Goal: Task Accomplishment & Management: Use online tool/utility

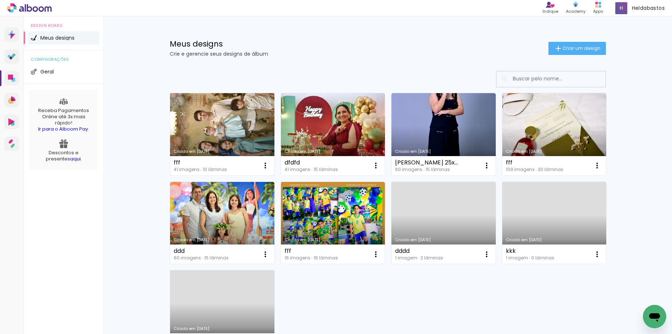
click at [251, 136] on link "Criado em [DATE]" at bounding box center [222, 134] width 104 height 82
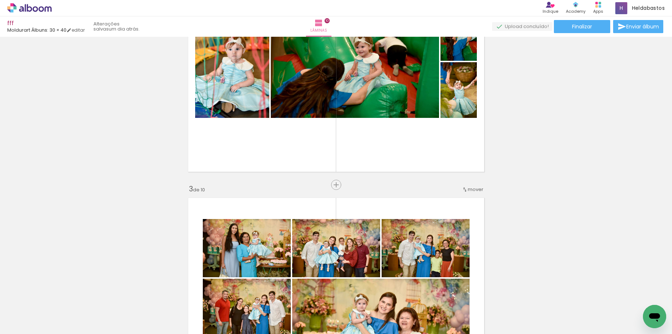
scroll to position [364, 0]
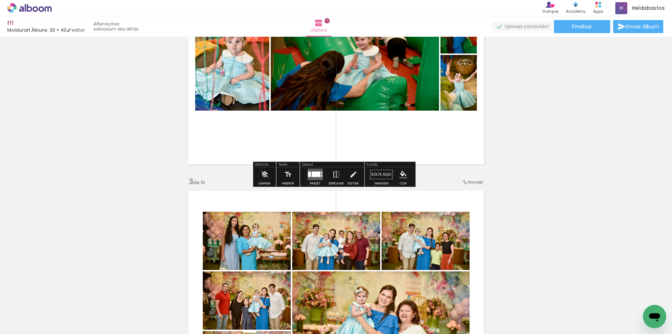
click at [314, 176] on div at bounding box center [316, 174] width 9 height 5
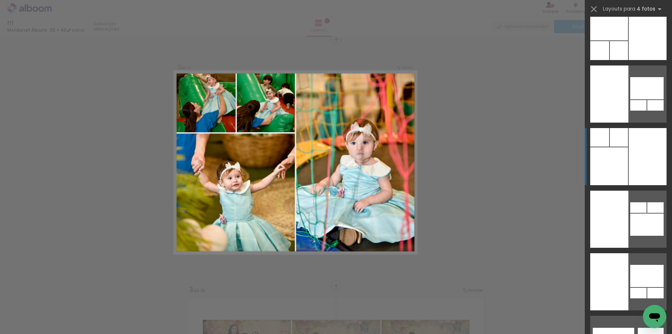
scroll to position [21941, 0]
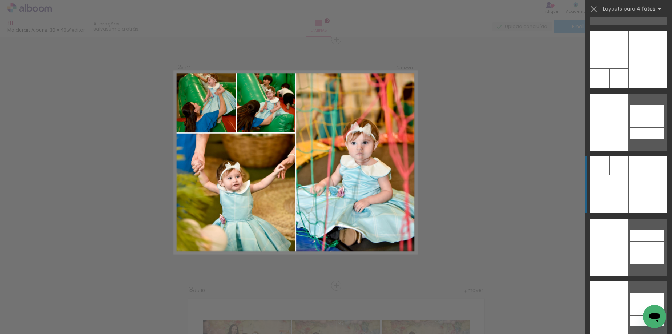
click at [640, 177] on div at bounding box center [648, 184] width 38 height 57
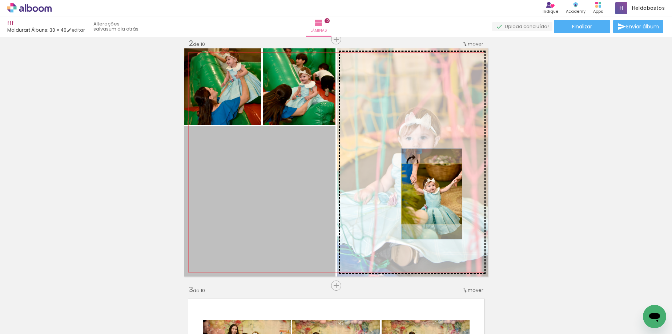
drag, startPoint x: 269, startPoint y: 195, endPoint x: 429, endPoint y: 194, distance: 160.0
click at [0, 0] on slot at bounding box center [0, 0] width 0 height 0
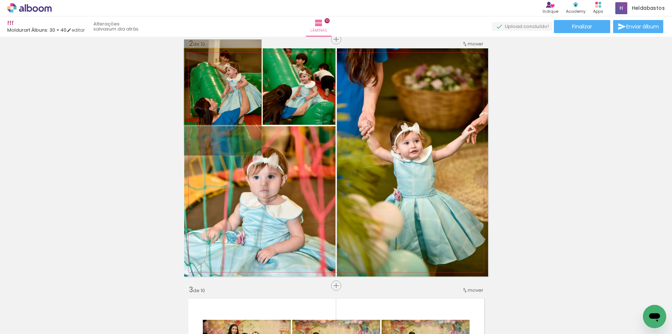
drag, startPoint x: 224, startPoint y: 97, endPoint x: 228, endPoint y: 108, distance: 11.6
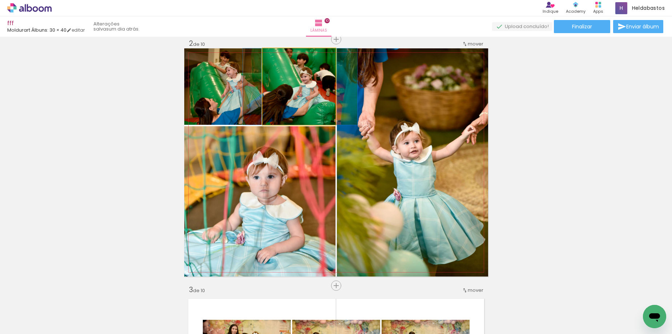
drag, startPoint x: 294, startPoint y: 99, endPoint x: 296, endPoint y: 105, distance: 6.6
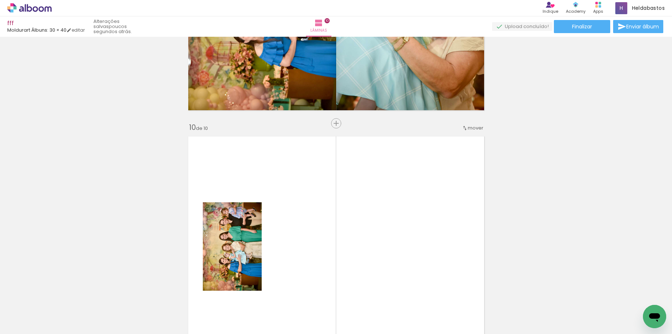
scroll to position [2183, 0]
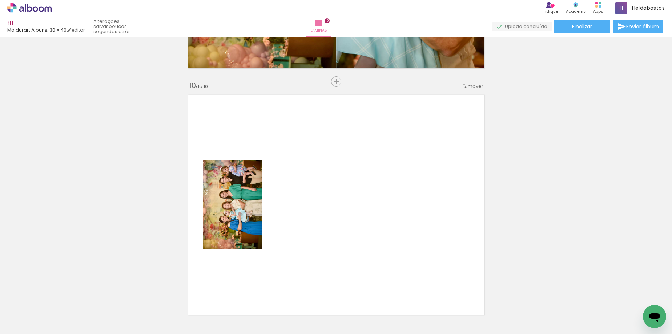
click at [84, 319] on div at bounding box center [73, 309] width 22 height 33
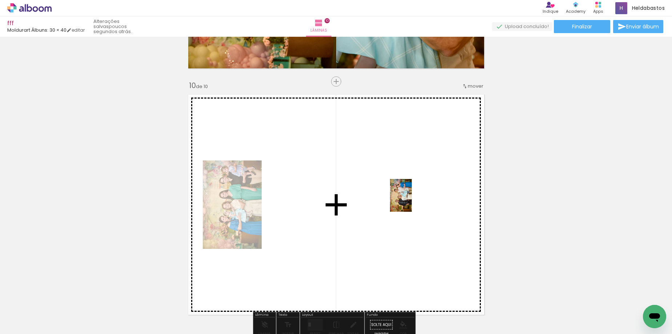
drag, startPoint x: 176, startPoint y: 310, endPoint x: 412, endPoint y: 201, distance: 260.3
click at [412, 201] on quentale-workspace at bounding box center [336, 167] width 672 height 334
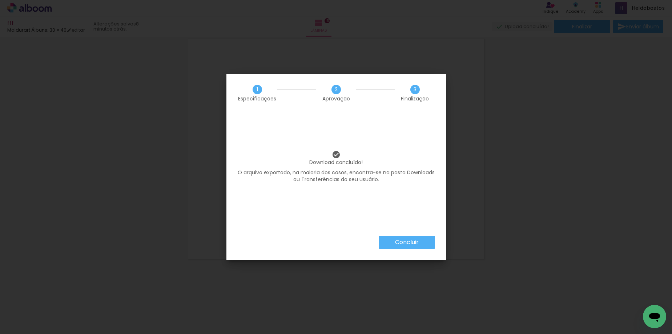
drag, startPoint x: 0, startPoint y: 0, endPoint x: 412, endPoint y: 239, distance: 476.3
click at [0, 0] on slot "Concluir" at bounding box center [0, 0] width 0 height 0
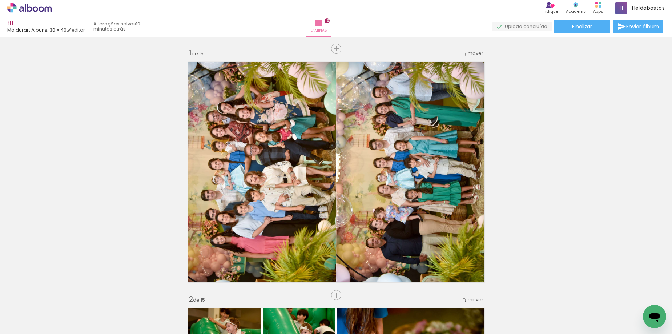
scroll to position [3721, 0]
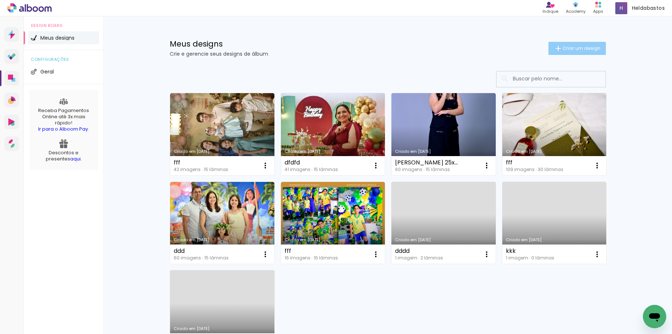
click at [577, 46] on span "Criar um design" at bounding box center [582, 48] width 38 height 5
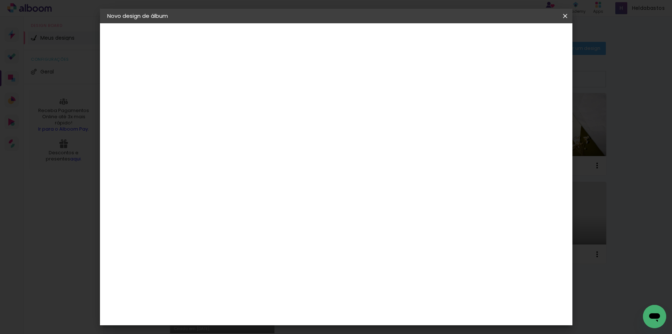
click at [226, 99] on input at bounding box center [226, 97] width 0 height 11
type input "fff"
type paper-input "fff"
click at [301, 42] on paper-button "Avançar" at bounding box center [283, 38] width 36 height 12
click at [270, 137] on input at bounding box center [244, 138] width 73 height 9
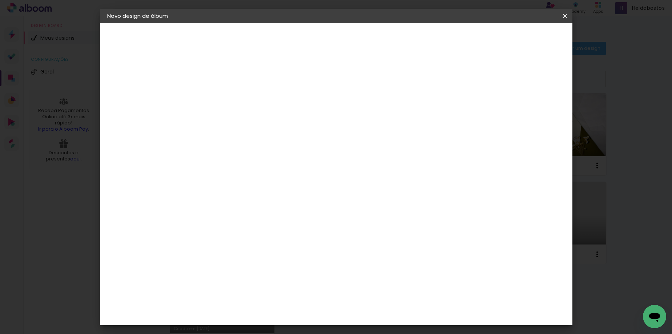
type input "mol"
type paper-input "mol"
click at [247, 162] on div "Moldurart Álbuns" at bounding box center [235, 166] width 28 height 12
click at [0, 0] on slot "Avançar" at bounding box center [0, 0] width 0 height 0
click at [263, 122] on iron-icon at bounding box center [259, 126] width 9 height 9
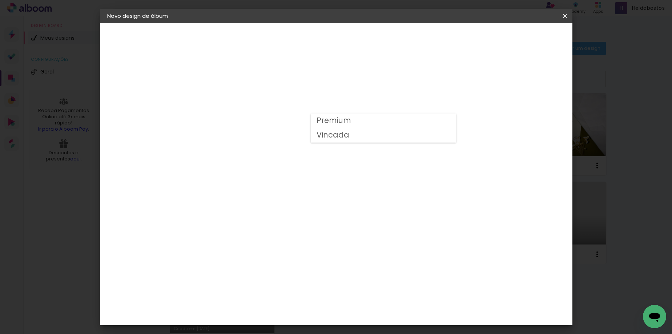
click at [0, 0] on slot "Vincada" at bounding box center [0, 0] width 0 height 0
type input "Vincada"
click at [275, 314] on span "30 × 40" at bounding box center [258, 321] width 34 height 15
click at [0, 0] on slot "Avançar" at bounding box center [0, 0] width 0 height 0
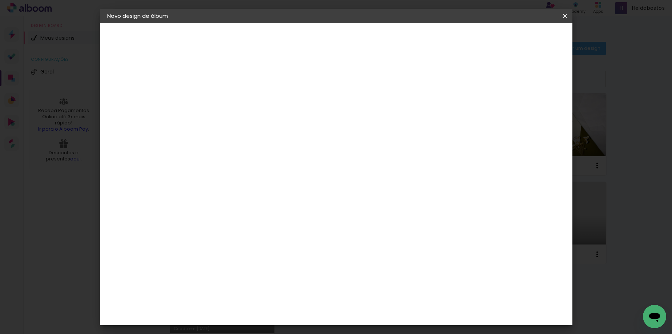
click at [460, 40] on span "Iniciar design" at bounding box center [443, 38] width 33 height 5
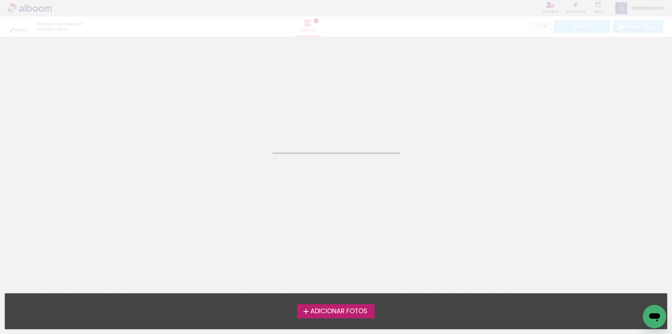
click at [343, 312] on span "Adicionar Fotos" at bounding box center [338, 311] width 57 height 7
click at [0, 0] on input "file" at bounding box center [0, 0] width 0 height 0
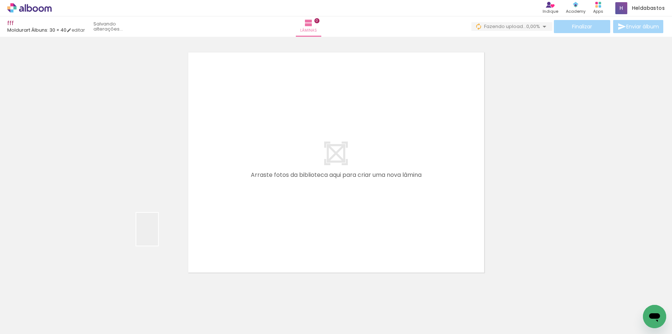
drag, startPoint x: 158, startPoint y: 235, endPoint x: 126, endPoint y: 288, distance: 62.3
click at [156, 235] on quentale-workspace at bounding box center [336, 167] width 672 height 334
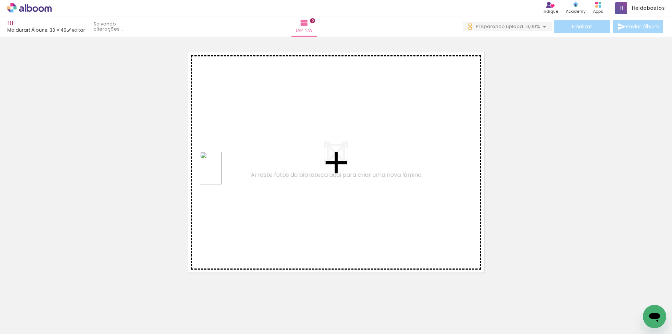
drag, startPoint x: 119, startPoint y: 313, endPoint x: 222, endPoint y: 173, distance: 173.4
click at [222, 173] on quentale-workspace at bounding box center [336, 167] width 672 height 334
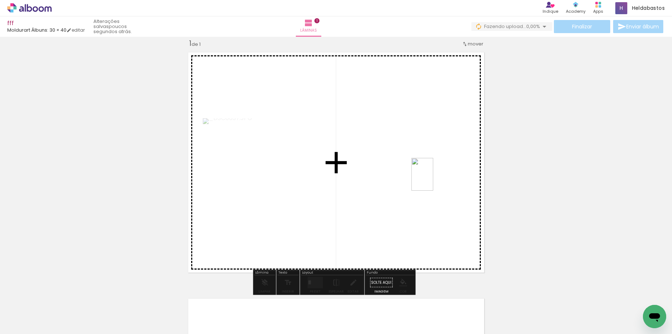
drag, startPoint x: 156, startPoint y: 316, endPoint x: 433, endPoint y: 180, distance: 309.3
click at [433, 180] on quentale-workspace at bounding box center [336, 167] width 672 height 334
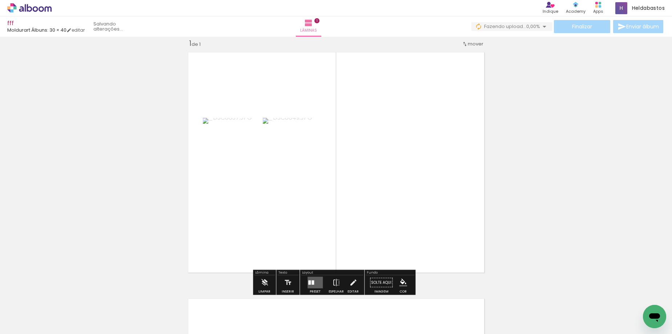
click at [316, 281] on quentale-layouter at bounding box center [315, 283] width 15 height 12
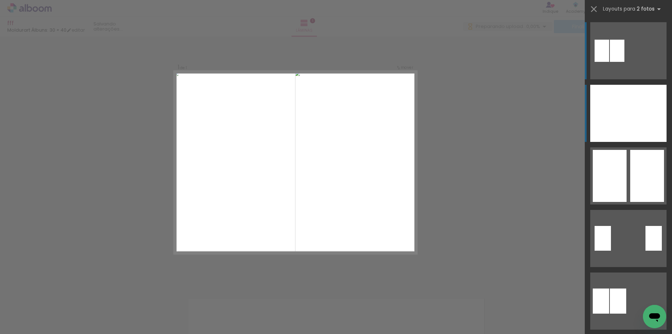
click at [624, 124] on div at bounding box center [609, 113] width 38 height 57
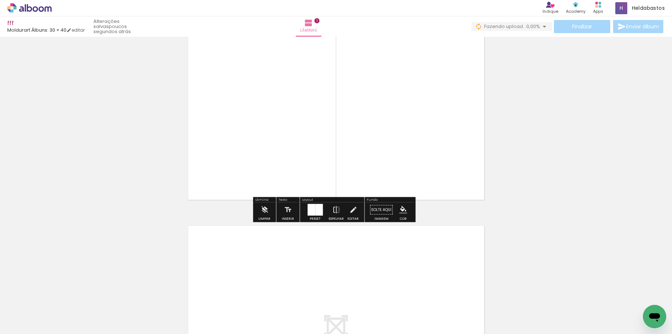
scroll to position [119, 0]
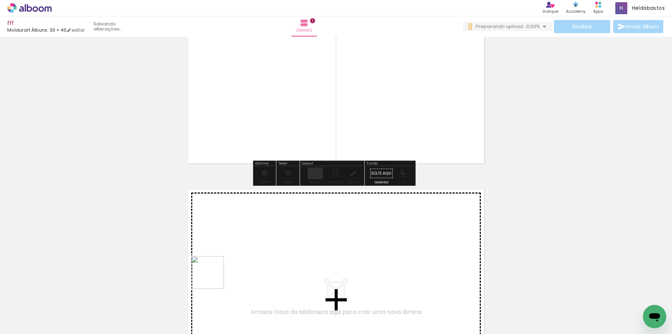
drag, startPoint x: 203, startPoint y: 307, endPoint x: 248, endPoint y: 321, distance: 46.4
click at [224, 245] on quentale-workspace at bounding box center [336, 167] width 672 height 334
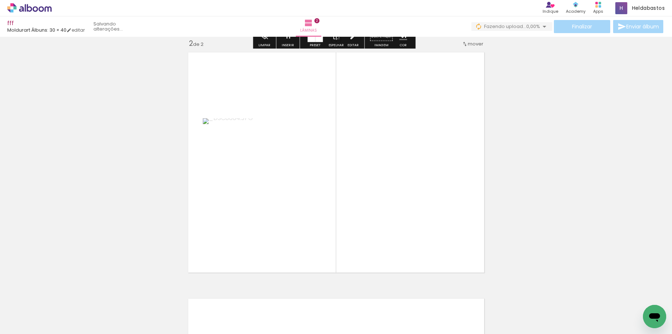
scroll to position [0, 0]
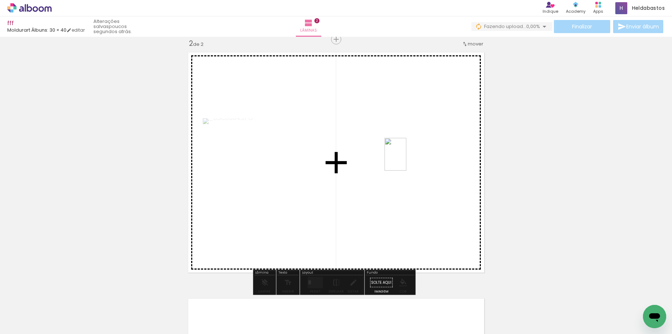
drag, startPoint x: 239, startPoint y: 318, endPoint x: 406, endPoint y: 160, distance: 230.4
click at [406, 160] on quentale-workspace at bounding box center [336, 167] width 672 height 334
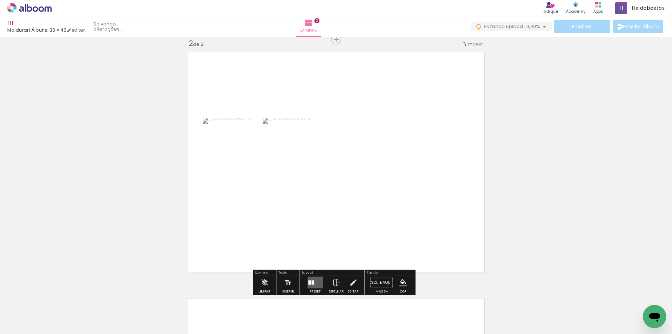
drag, startPoint x: 312, startPoint y: 281, endPoint x: 493, endPoint y: 173, distance: 211.3
click at [312, 281] on div at bounding box center [313, 282] width 3 height 4
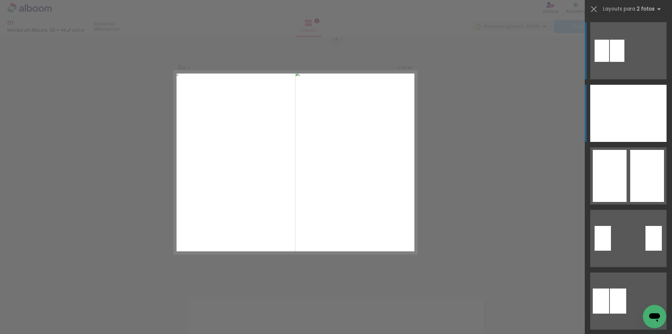
click at [602, 121] on div at bounding box center [609, 113] width 38 height 57
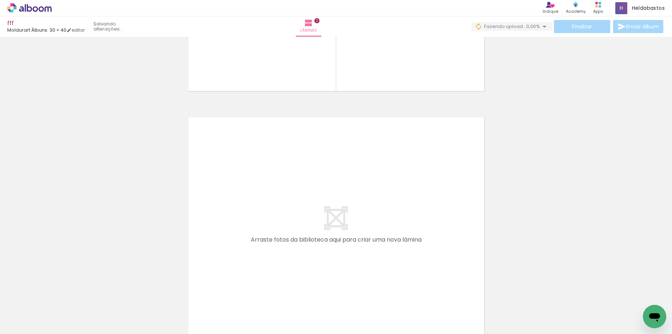
scroll to position [437, 0]
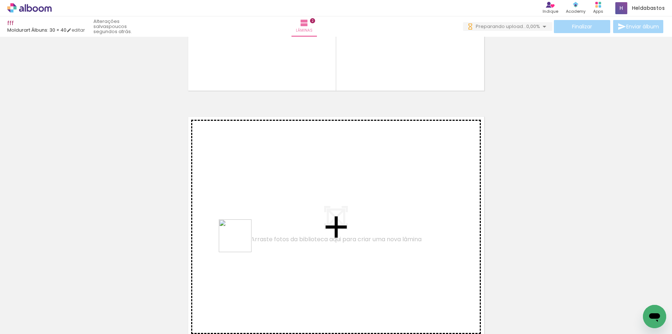
drag, startPoint x: 277, startPoint y: 309, endPoint x: 230, endPoint y: 225, distance: 96.0
click at [230, 225] on quentale-workspace at bounding box center [336, 167] width 672 height 334
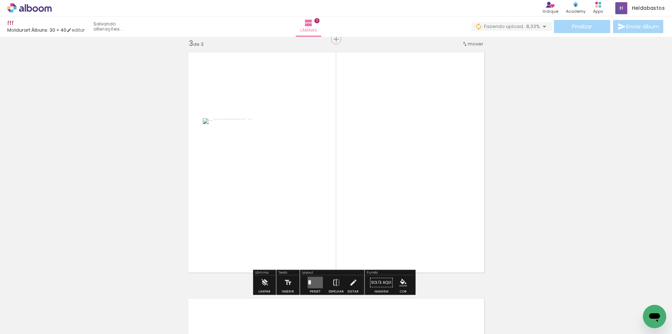
scroll to position [0, 0]
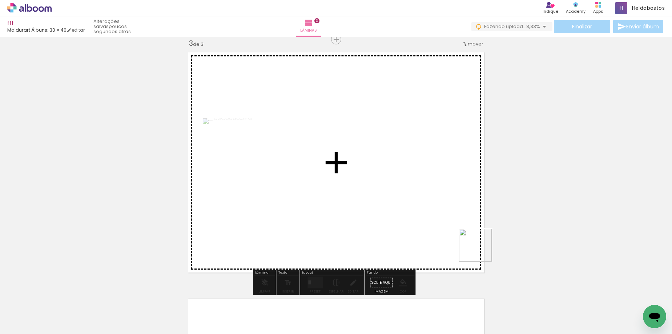
drag, startPoint x: 517, startPoint y: 298, endPoint x: 387, endPoint y: 227, distance: 147.8
click at [421, 180] on quentale-workspace at bounding box center [336, 167] width 672 height 334
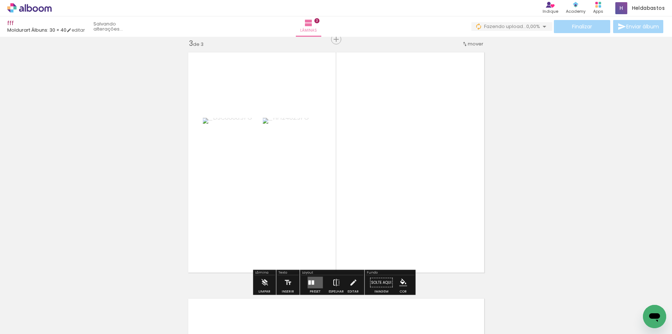
click at [334, 280] on iron-icon at bounding box center [336, 282] width 8 height 15
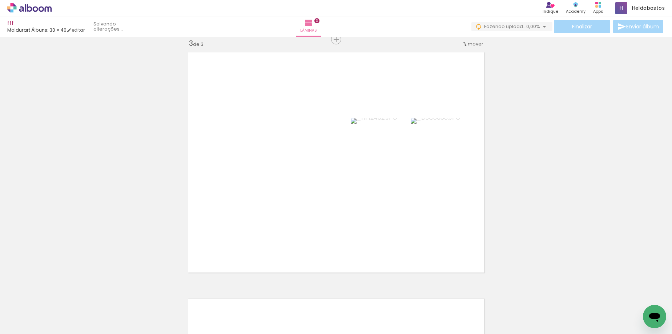
click at [599, 160] on div "Inserir lâmina 1 de 3 Inserir lâmina 2 de 3 Inserir lâmina 3 de 3" at bounding box center [336, 30] width 672 height 985
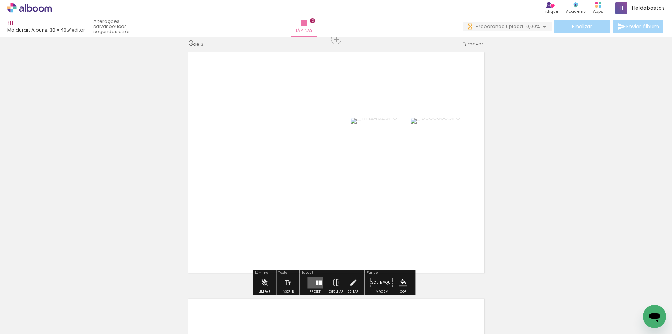
click at [318, 280] on quentale-layouter at bounding box center [315, 283] width 15 height 12
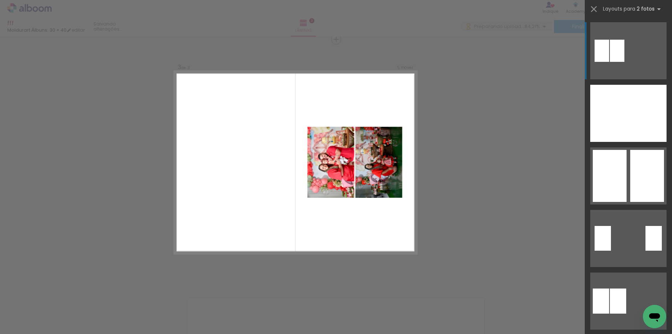
click at [470, 205] on div "Confirmar Cancelar" at bounding box center [336, 36] width 672 height 1002
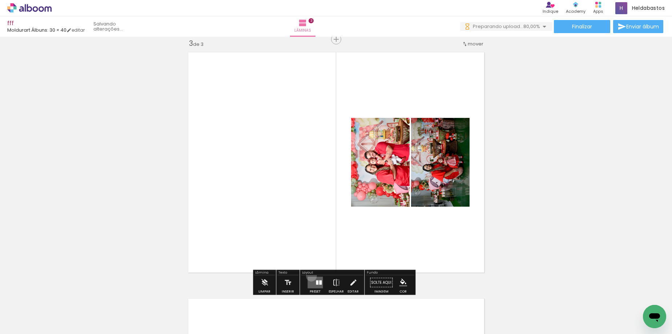
click at [310, 276] on div at bounding box center [315, 282] width 20 height 15
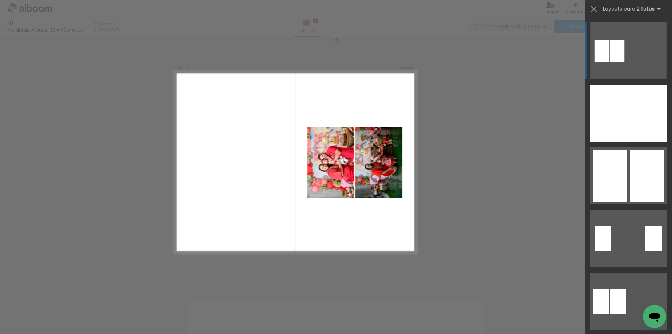
click at [324, 256] on div "Confirmar Cancelar" at bounding box center [336, 36] width 672 height 1002
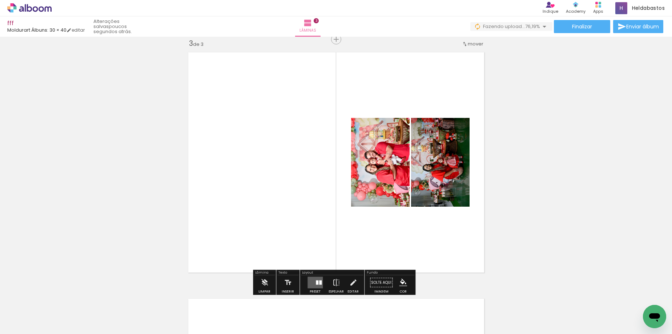
click at [316, 283] on div at bounding box center [317, 282] width 3 height 4
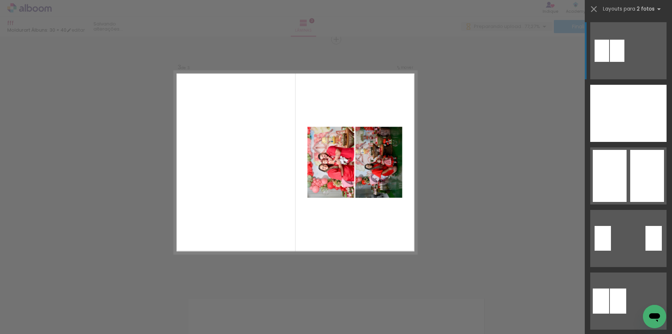
click at [469, 238] on div "Confirmar Cancelar" at bounding box center [336, 36] width 672 height 1002
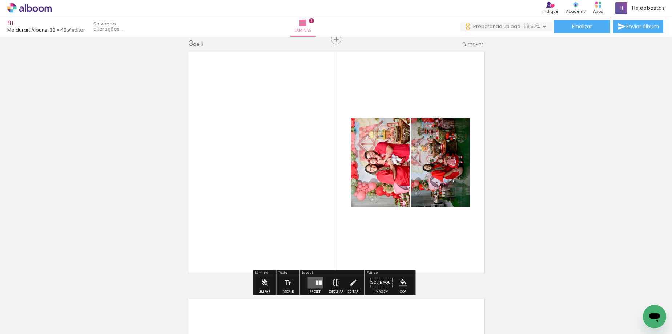
click at [319, 284] on div at bounding box center [320, 282] width 3 height 4
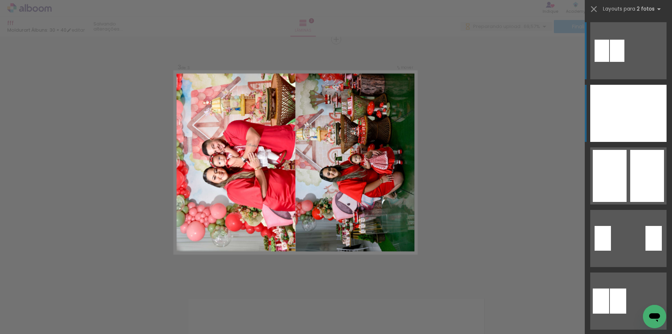
click at [622, 129] on div at bounding box center [609, 113] width 38 height 57
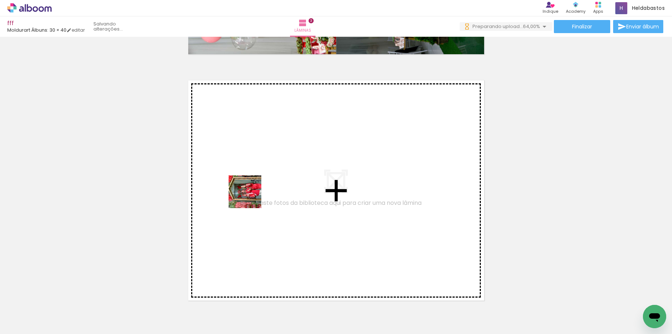
drag, startPoint x: 321, startPoint y: 314, endPoint x: 322, endPoint y: 333, distance: 18.9
click at [241, 175] on quentale-workspace at bounding box center [336, 167] width 672 height 334
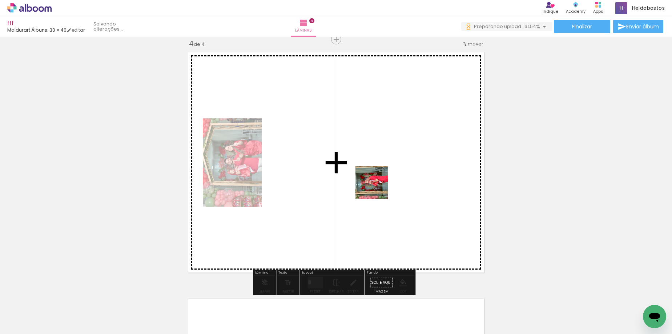
drag, startPoint x: 374, startPoint y: 232, endPoint x: 377, endPoint y: 188, distance: 44.1
click at [377, 188] on quentale-workspace at bounding box center [336, 167] width 672 height 334
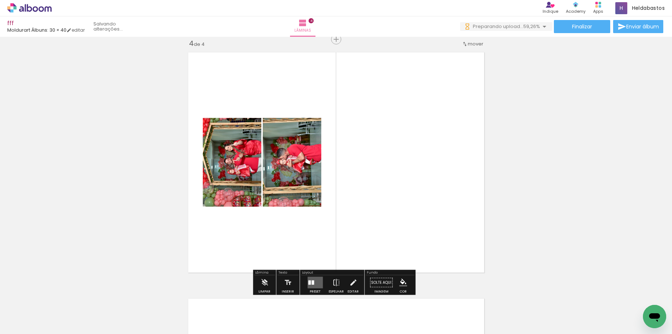
click at [309, 282] on div at bounding box center [309, 282] width 3 height 4
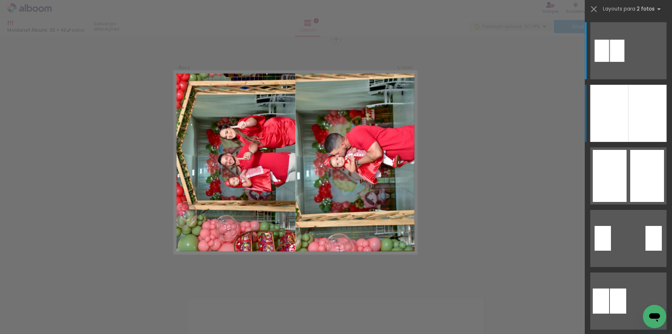
click at [640, 116] on div at bounding box center [648, 113] width 38 height 57
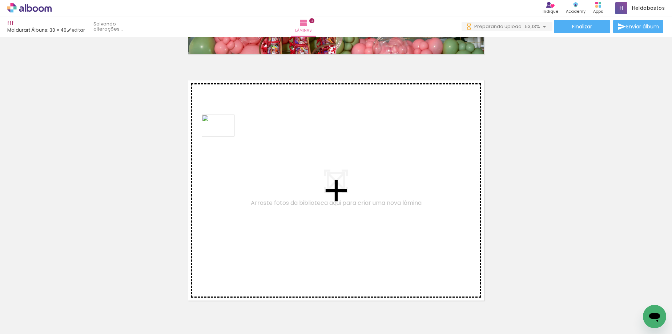
drag, startPoint x: 138, startPoint y: 293, endPoint x: 224, endPoint y: 136, distance: 178.7
click at [224, 136] on quentale-workspace at bounding box center [336, 167] width 672 height 334
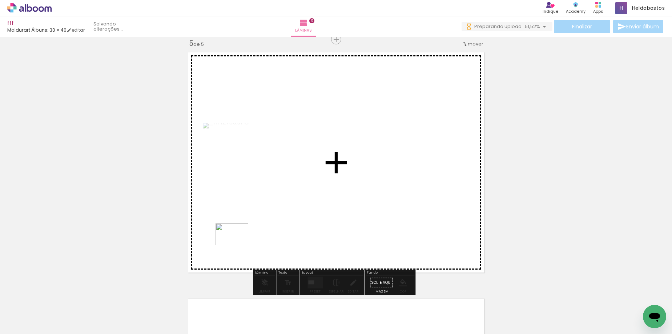
drag, startPoint x: 160, startPoint y: 314, endPoint x: 237, endPoint y: 245, distance: 103.5
click at [237, 245] on quentale-workspace at bounding box center [336, 167] width 672 height 334
drag, startPoint x: 211, startPoint y: 288, endPoint x: 225, endPoint y: 240, distance: 49.9
click at [225, 240] on quentale-workspace at bounding box center [336, 167] width 672 height 334
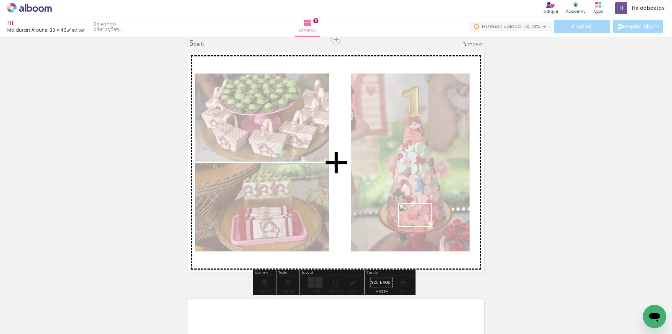
drag, startPoint x: 432, startPoint y: 233, endPoint x: 421, endPoint y: 226, distance: 13.9
click at [421, 226] on quentale-workspace at bounding box center [336, 167] width 672 height 334
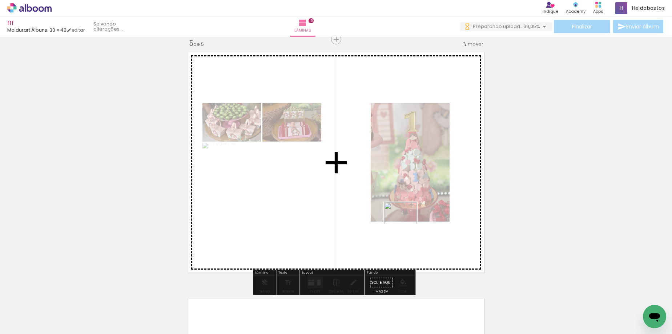
drag, startPoint x: 606, startPoint y: 317, endPoint x: 599, endPoint y: 323, distance: 9.3
click at [406, 224] on quentale-workspace at bounding box center [336, 167] width 672 height 334
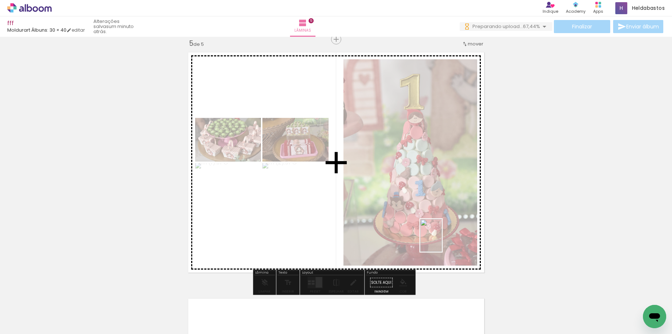
drag, startPoint x: 638, startPoint y: 313, endPoint x: 442, endPoint y: 241, distance: 208.8
click at [442, 241] on quentale-workspace at bounding box center [336, 167] width 672 height 334
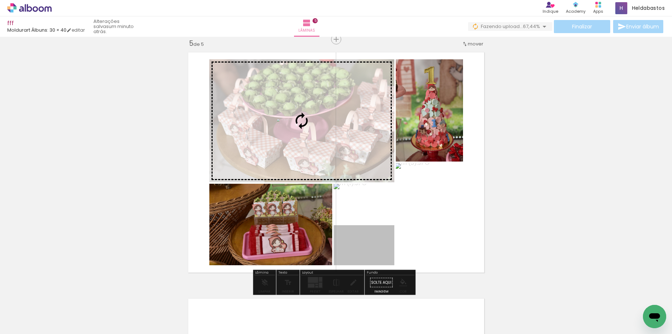
drag, startPoint x: 352, startPoint y: 249, endPoint x: 287, endPoint y: 127, distance: 137.9
click at [0, 0] on slot at bounding box center [0, 0] width 0 height 0
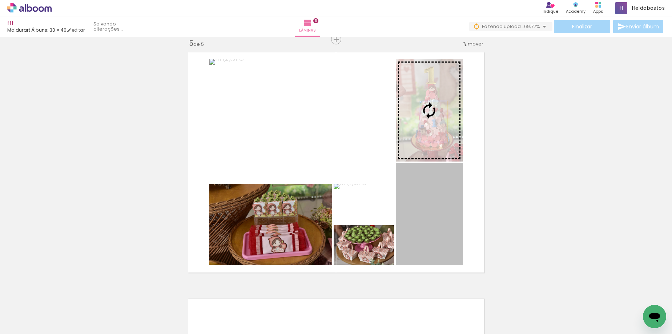
drag, startPoint x: 431, startPoint y: 235, endPoint x: 431, endPoint y: 121, distance: 113.8
click at [0, 0] on slot at bounding box center [0, 0] width 0 height 0
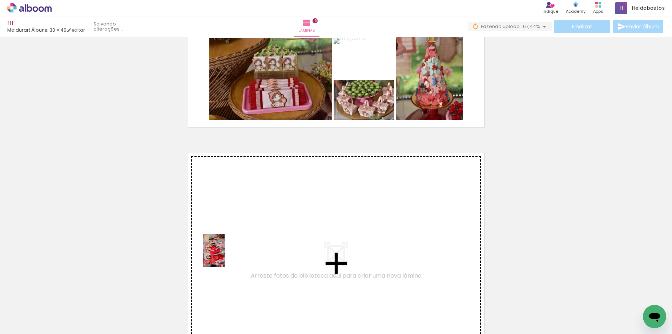
drag, startPoint x: 294, startPoint y: 298, endPoint x: 225, endPoint y: 256, distance: 81.3
click at [225, 256] on quentale-workspace at bounding box center [336, 167] width 672 height 334
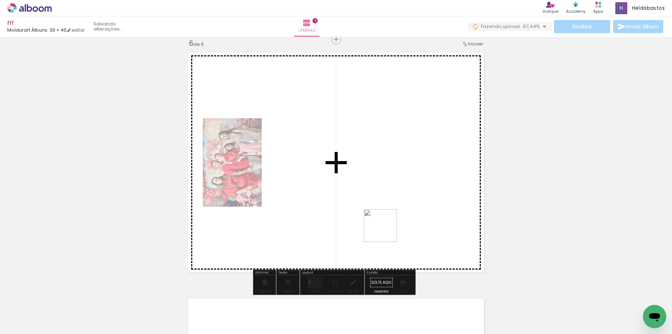
drag, startPoint x: 366, startPoint y: 308, endPoint x: 387, endPoint y: 177, distance: 131.9
click at [387, 177] on quentale-workspace at bounding box center [336, 167] width 672 height 334
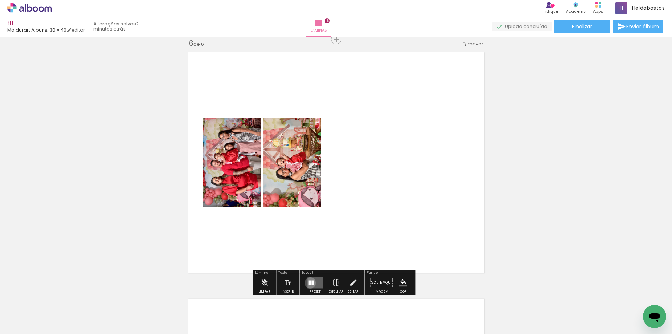
click at [309, 283] on div at bounding box center [309, 282] width 3 height 4
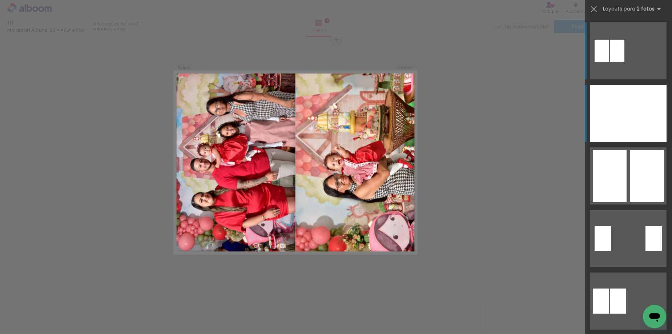
click at [633, 108] on div at bounding box center [648, 113] width 38 height 57
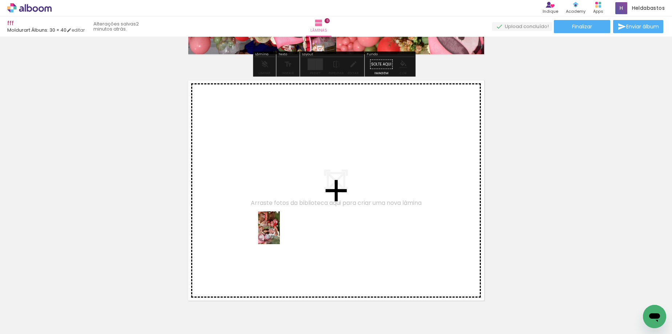
drag, startPoint x: 406, startPoint y: 316, endPoint x: 280, endPoint y: 233, distance: 152.0
click at [280, 233] on quentale-workspace at bounding box center [336, 167] width 672 height 334
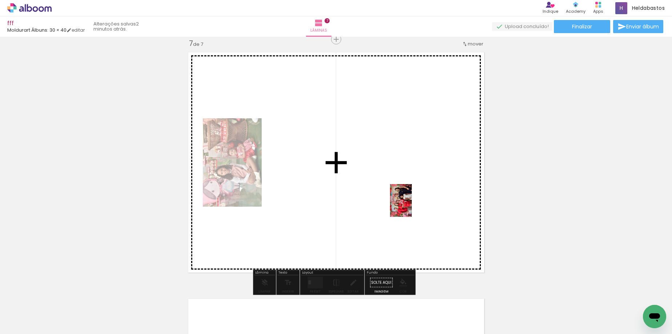
drag, startPoint x: 444, startPoint y: 303, endPoint x: 412, endPoint y: 206, distance: 102.1
click at [412, 206] on quentale-workspace at bounding box center [336, 167] width 672 height 334
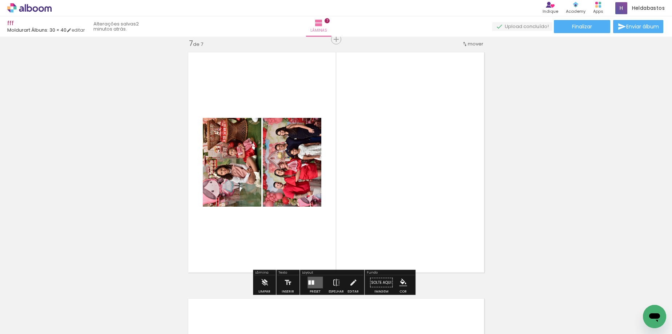
click at [312, 281] on div at bounding box center [313, 282] width 3 height 4
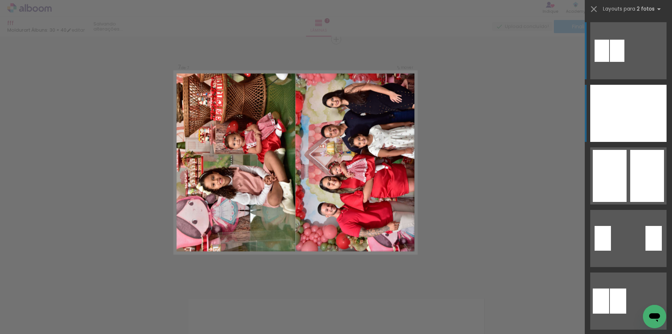
click at [623, 120] on div at bounding box center [609, 113] width 38 height 57
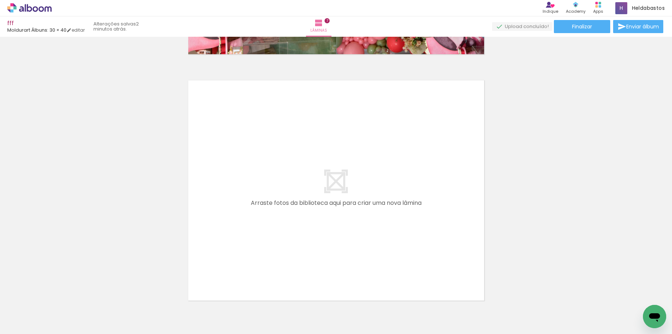
scroll to position [0, 310]
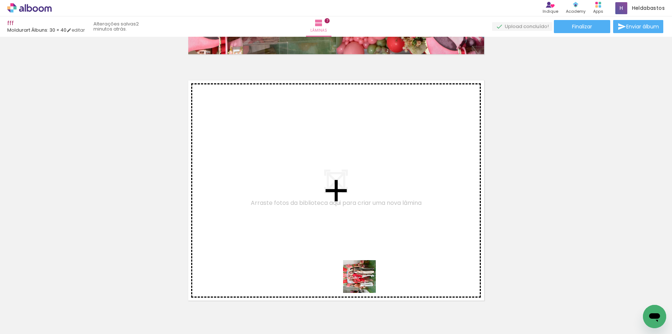
drag, startPoint x: 365, startPoint y: 282, endPoint x: 268, endPoint y: 204, distance: 123.9
click at [268, 204] on quentale-workspace at bounding box center [336, 167] width 672 height 334
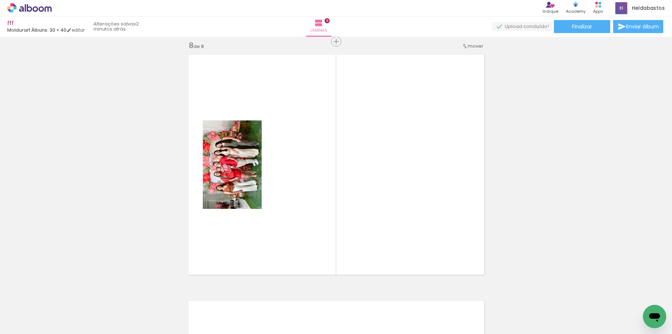
scroll to position [1732, 0]
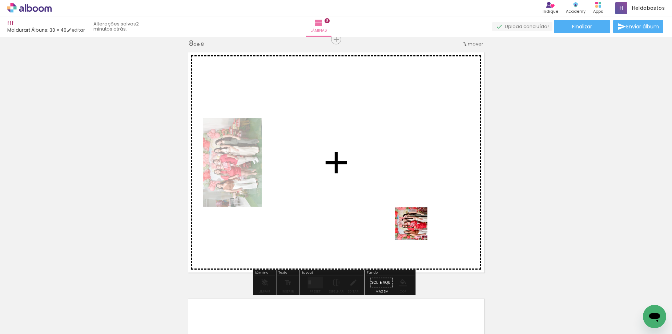
drag, startPoint x: 421, startPoint y: 268, endPoint x: 414, endPoint y: 222, distance: 47.1
click at [414, 222] on quentale-workspace at bounding box center [336, 167] width 672 height 334
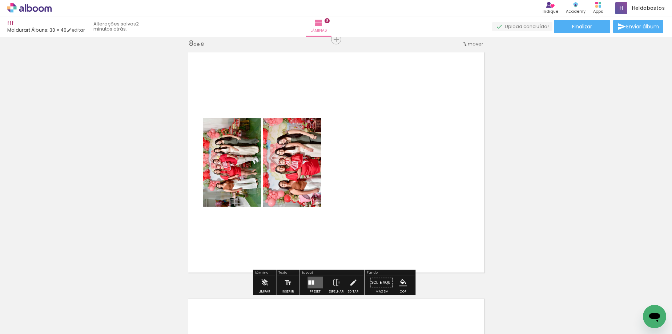
click at [312, 281] on div at bounding box center [313, 282] width 3 height 4
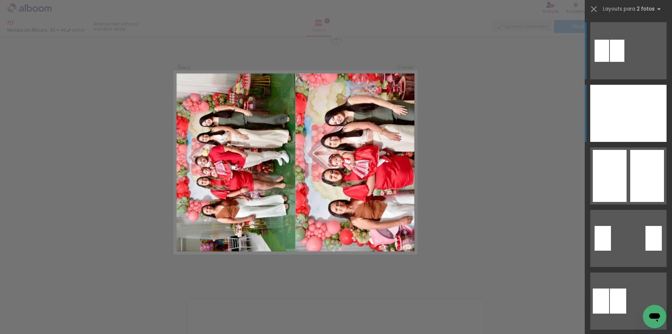
click at [632, 123] on div at bounding box center [648, 113] width 38 height 57
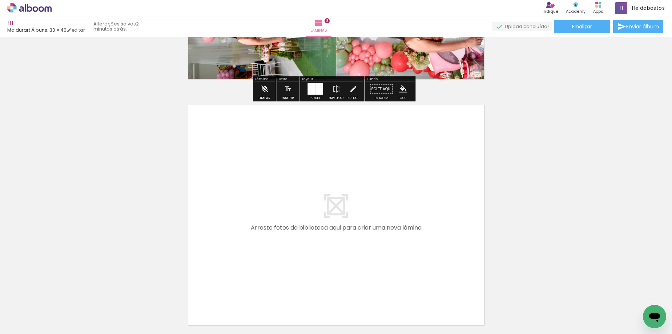
scroll to position [1951, 0]
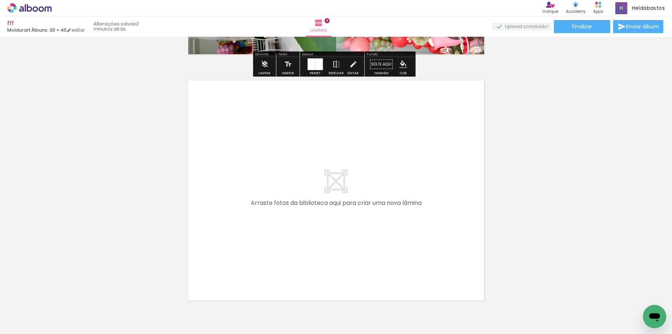
click at [32, 325] on span "Adicionar Fotos" at bounding box center [26, 324] width 22 height 8
click at [0, 0] on input "file" at bounding box center [0, 0] width 0 height 0
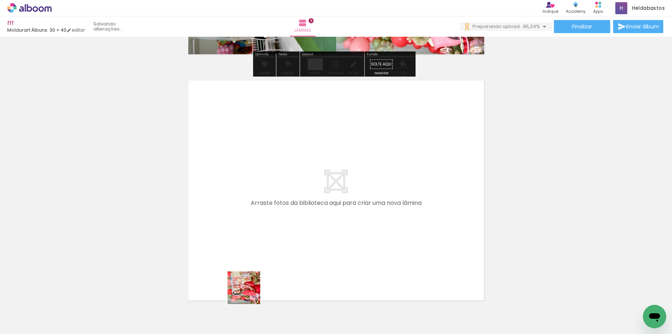
scroll to position [0, 0]
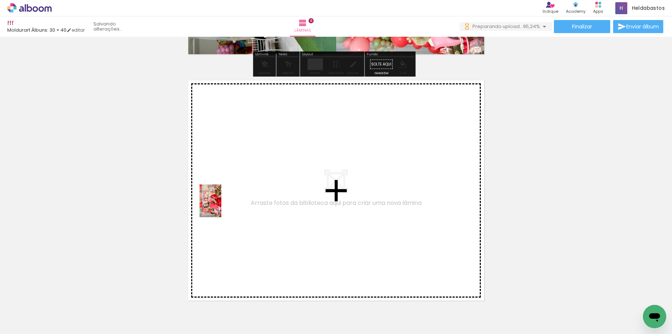
drag, startPoint x: 249, startPoint y: 293, endPoint x: 221, endPoint y: 206, distance: 91.3
click at [221, 206] on quentale-workspace at bounding box center [336, 167] width 672 height 334
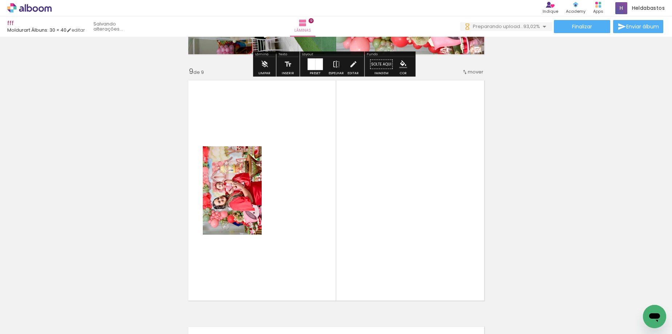
scroll to position [1979, 0]
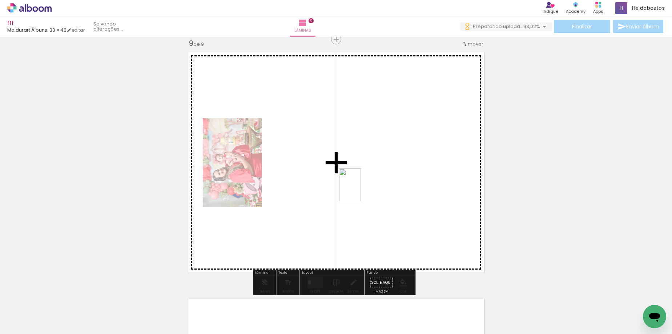
drag, startPoint x: 338, startPoint y: 250, endPoint x: 361, endPoint y: 188, distance: 65.9
click at [361, 188] on quentale-workspace at bounding box center [336, 167] width 672 height 334
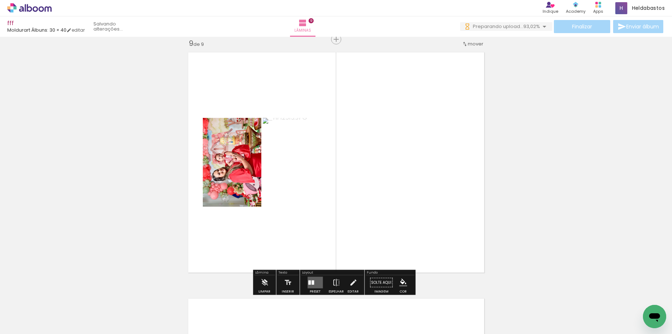
click at [309, 282] on quentale-layouter at bounding box center [315, 283] width 15 height 12
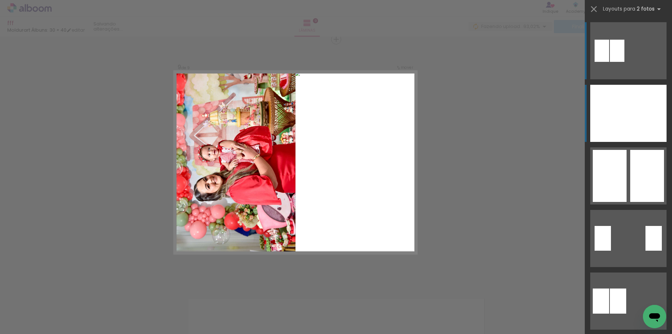
click at [647, 120] on div at bounding box center [648, 113] width 38 height 57
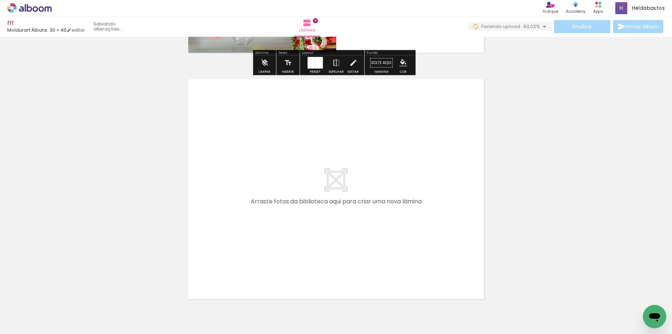
scroll to position [2238, 0]
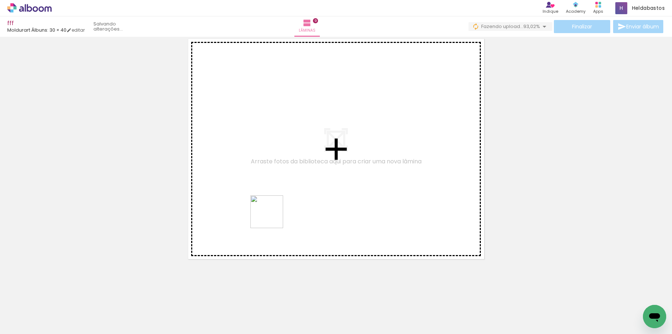
drag, startPoint x: 333, startPoint y: 318, endPoint x: 430, endPoint y: 333, distance: 98.5
click at [254, 190] on quentale-workspace at bounding box center [336, 167] width 672 height 334
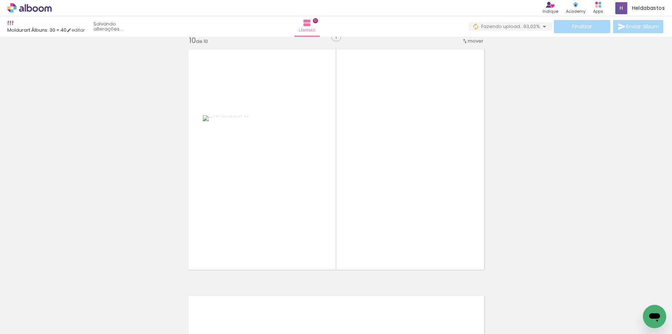
scroll to position [2225, 0]
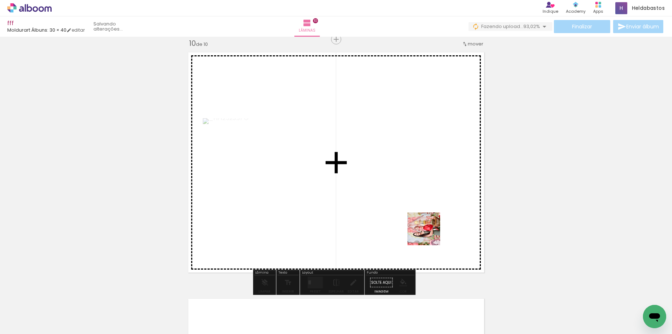
drag, startPoint x: 458, startPoint y: 315, endPoint x: 341, endPoint y: 215, distance: 153.7
click at [368, 153] on quentale-workspace at bounding box center [336, 167] width 672 height 334
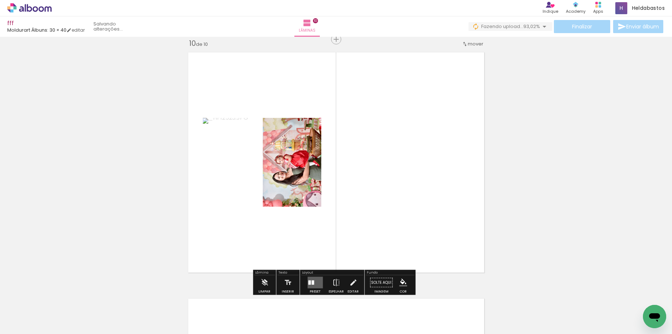
click at [312, 281] on div at bounding box center [313, 282] width 3 height 4
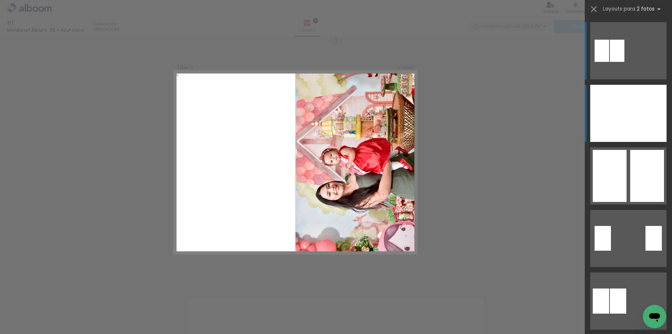
click at [617, 113] on div at bounding box center [609, 113] width 38 height 57
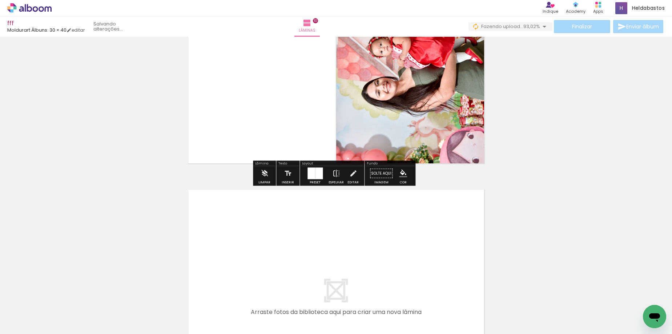
scroll to position [0, 505]
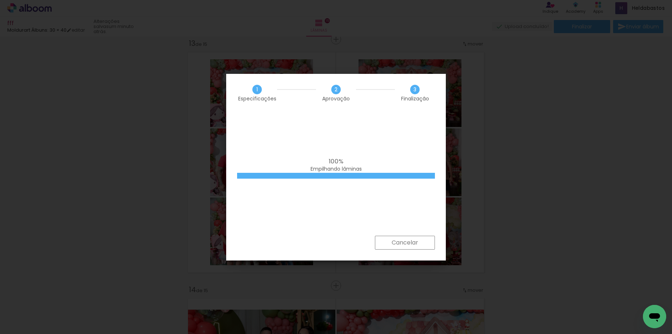
scroll to position [0, 1141]
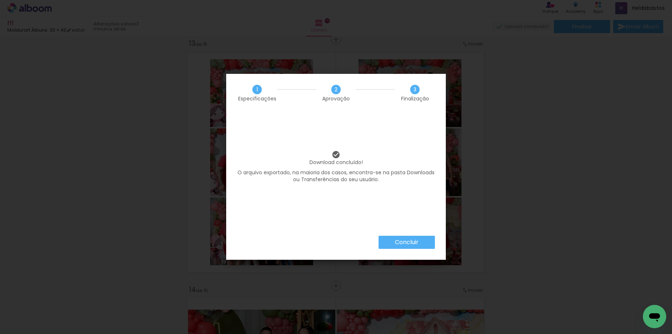
click at [400, 229] on div "Download concluído! O arquivo exportado, na maioria dos casos, encontra-se na p…" at bounding box center [336, 174] width 220 height 124
click at [0, 0] on slot "Concluir" at bounding box center [0, 0] width 0 height 0
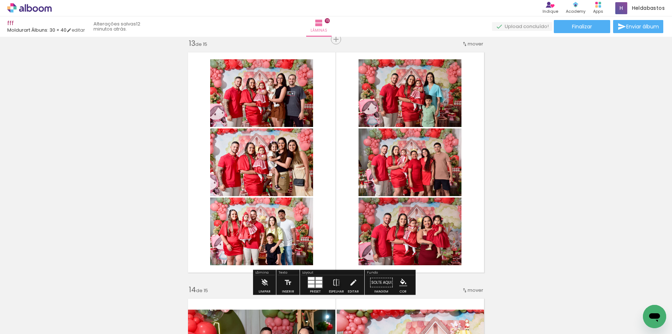
scroll to position [0, 1141]
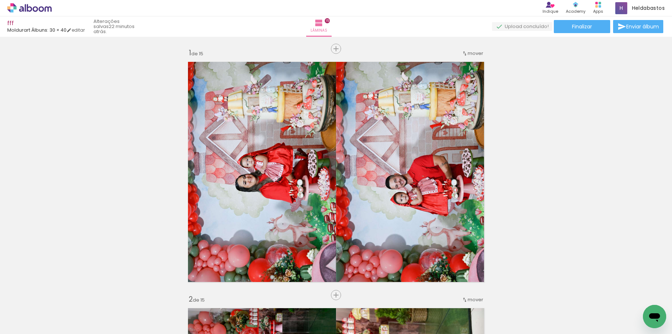
scroll to position [0, 1141]
